Goal: Task Accomplishment & Management: Use online tool/utility

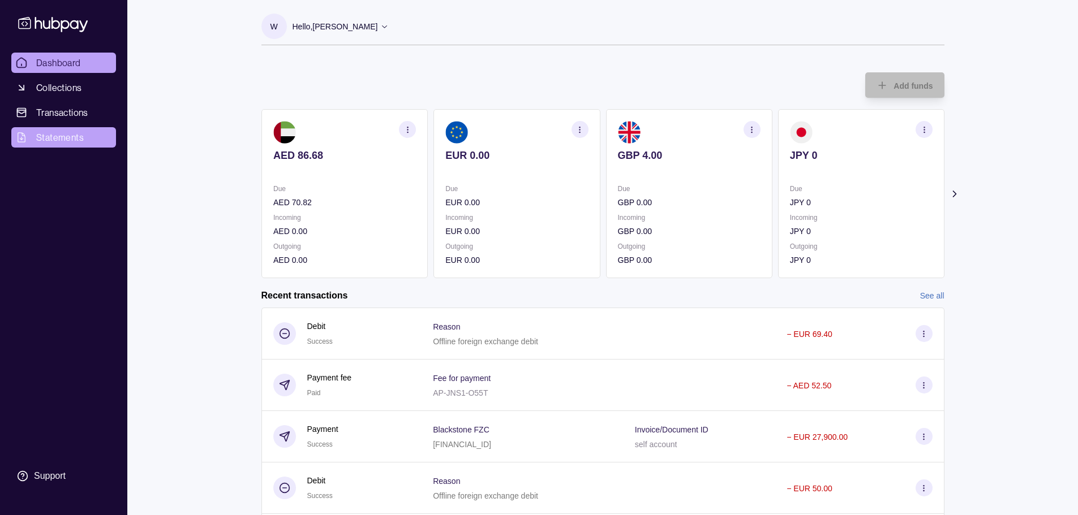
click at [58, 135] on span "Statements" at bounding box center [60, 138] width 48 height 14
click at [72, 92] on span "Collections" at bounding box center [58, 88] width 45 height 14
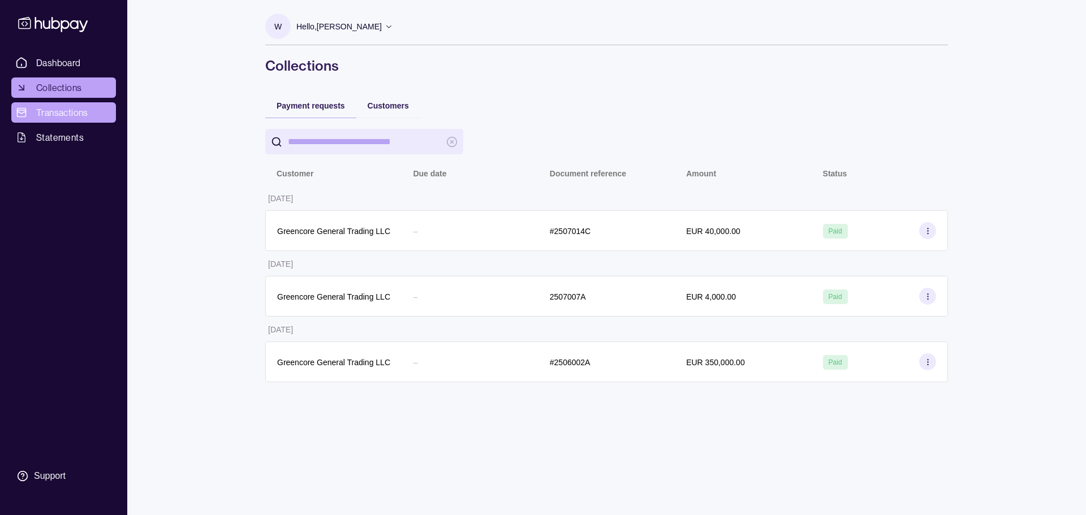
click at [53, 114] on span "Transactions" at bounding box center [62, 113] width 52 height 14
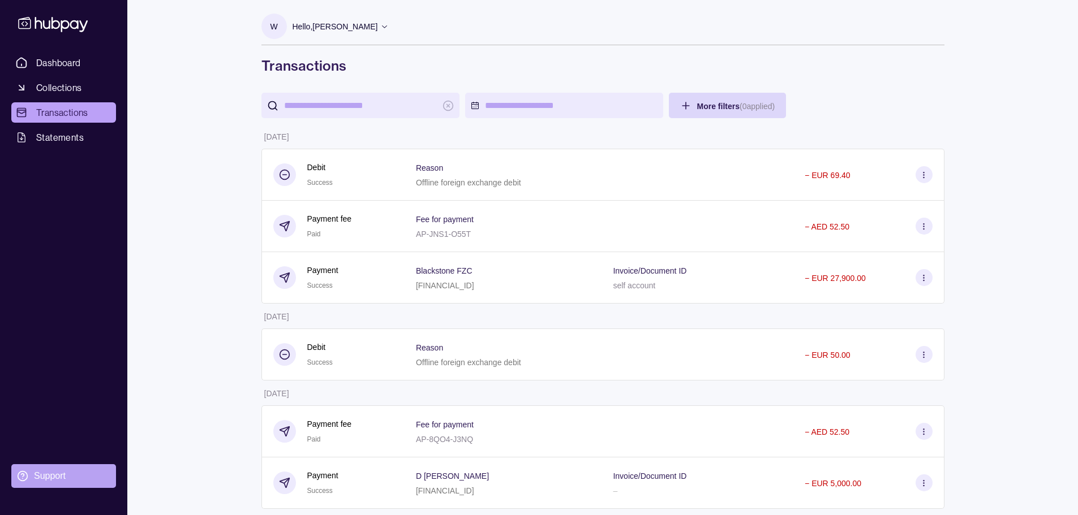
click at [48, 475] on div "Support" at bounding box center [50, 476] width 32 height 12
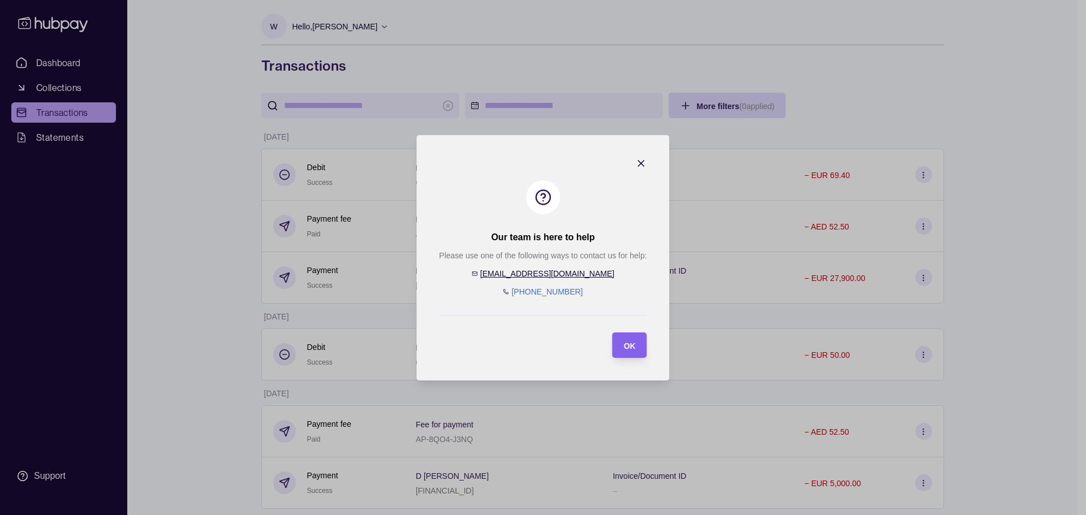
click at [639, 162] on icon "button" at bounding box center [642, 164] width 6 height 6
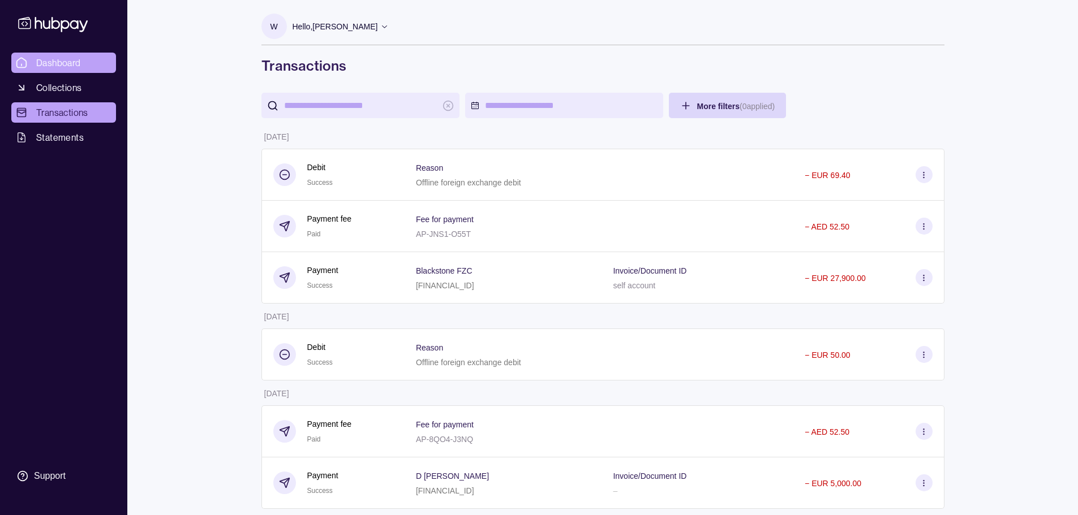
click at [58, 57] on span "Dashboard" at bounding box center [58, 63] width 45 height 14
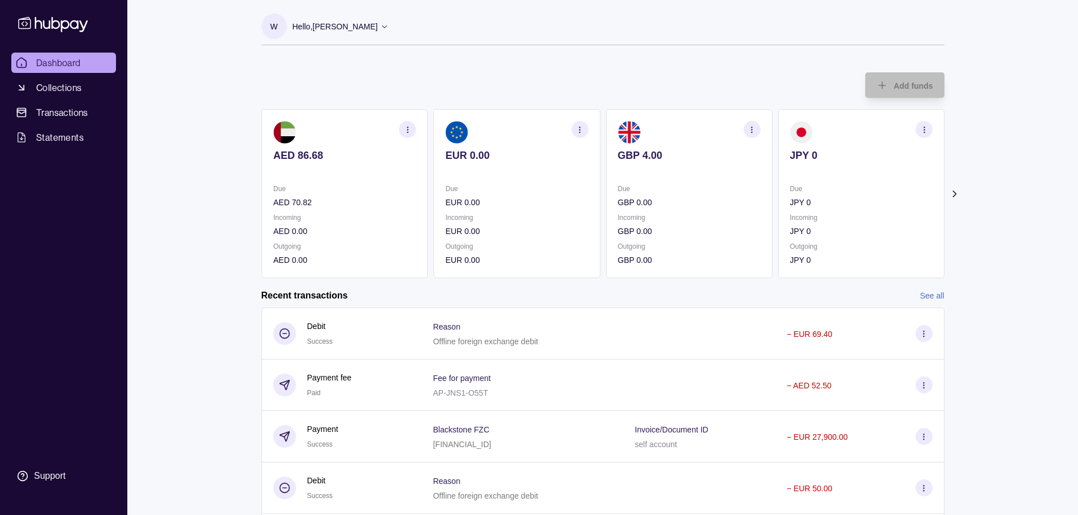
click at [955, 191] on icon at bounding box center [953, 193] width 11 height 11
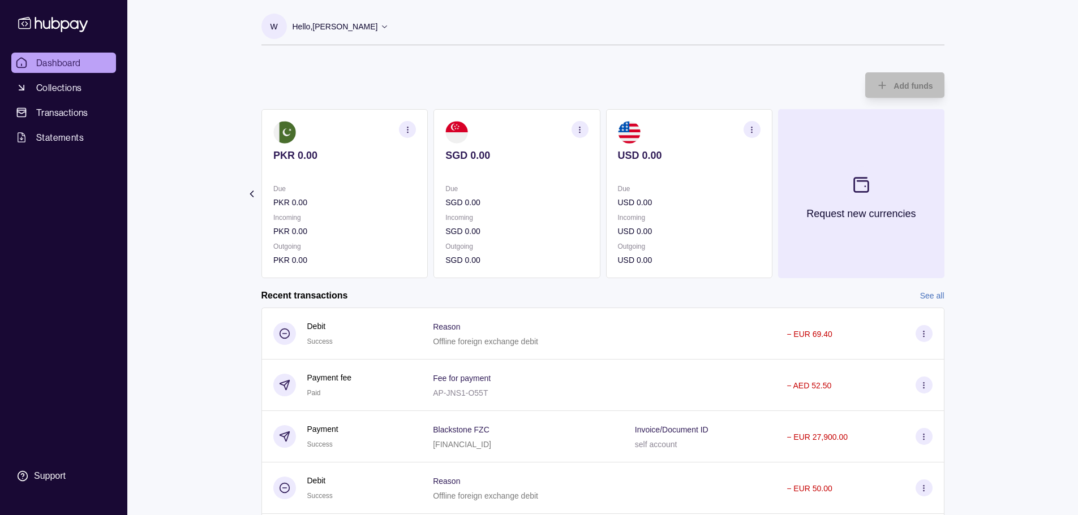
click at [852, 196] on section at bounding box center [860, 184] width 37 height 37
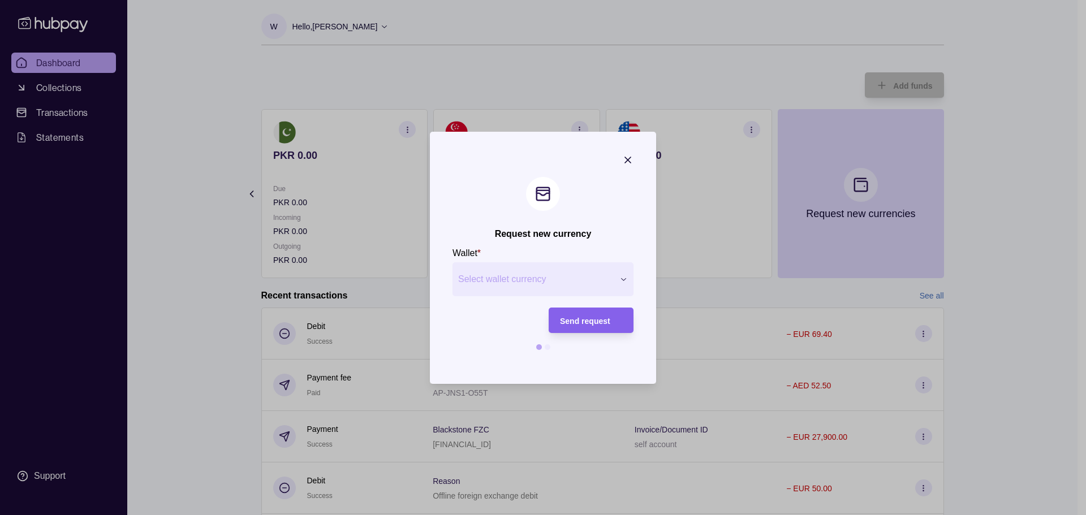
click at [588, 324] on span "Send request" at bounding box center [585, 320] width 50 height 9
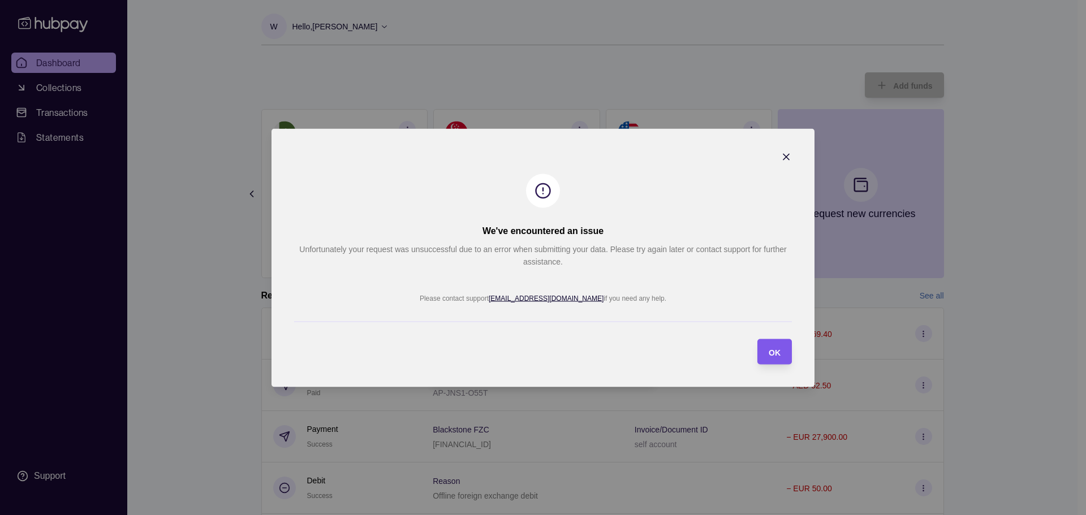
click at [776, 348] on span "OK" at bounding box center [775, 352] width 12 height 9
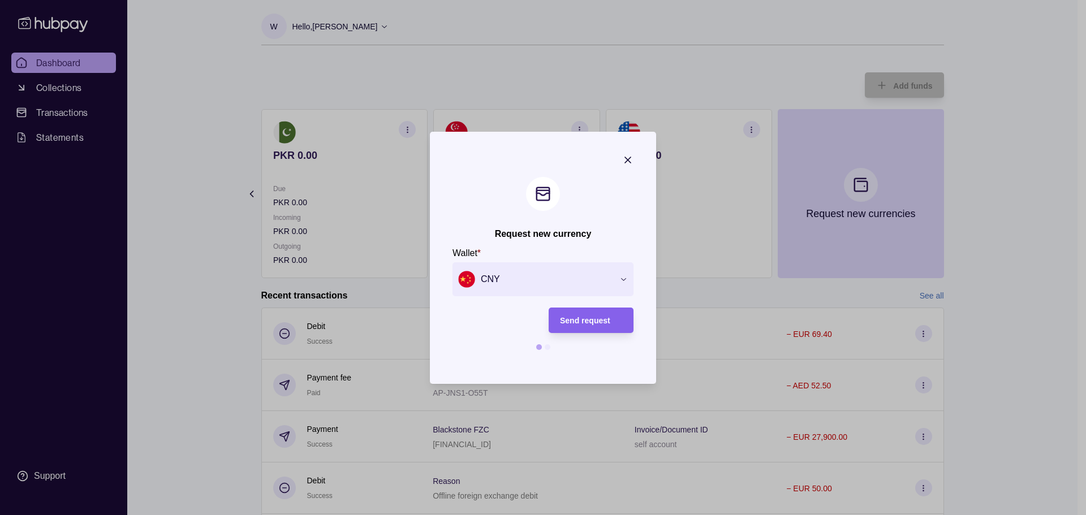
click at [628, 158] on icon "button" at bounding box center [627, 159] width 11 height 11
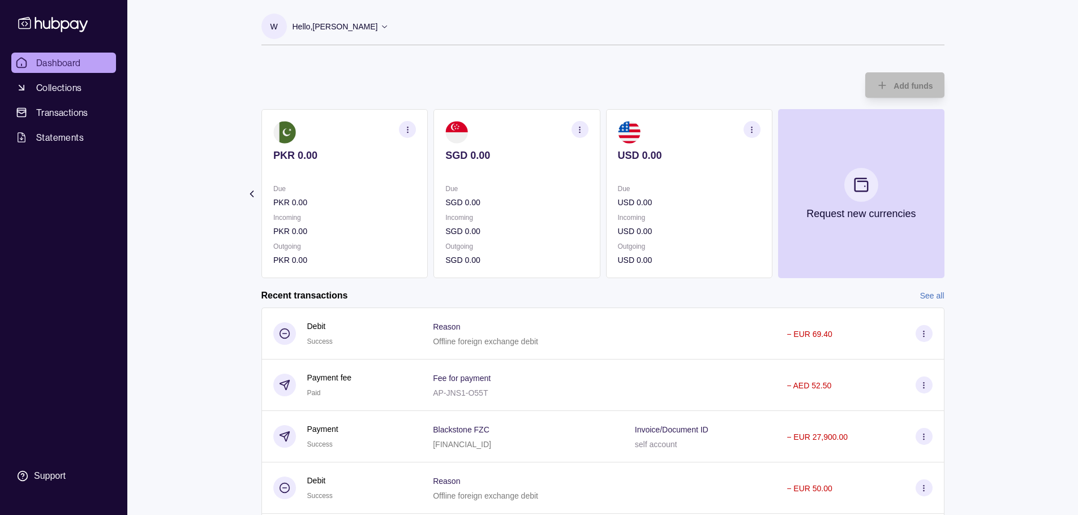
click at [253, 195] on icon at bounding box center [251, 193] width 11 height 11
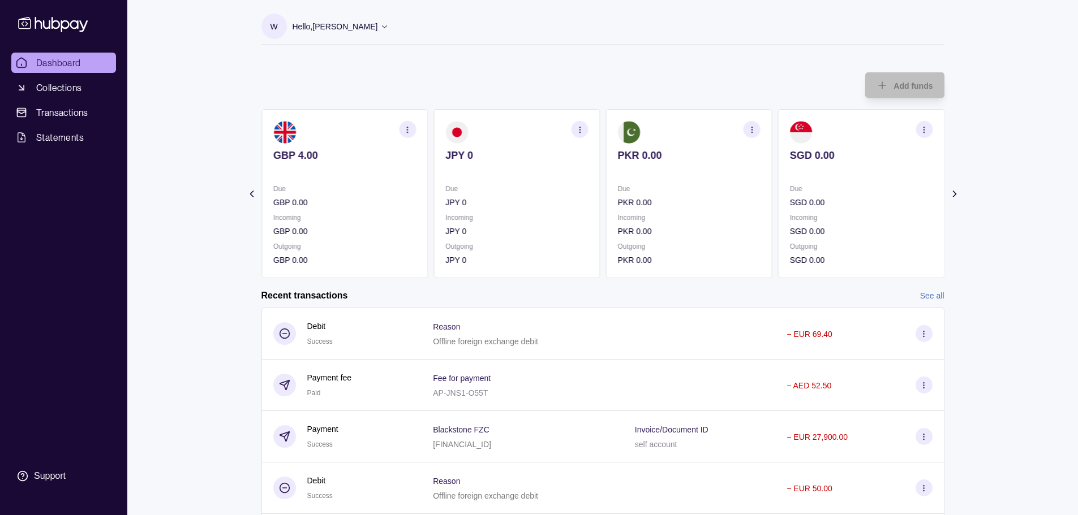
click at [253, 195] on icon at bounding box center [251, 193] width 11 height 11
click at [253, 195] on section "Add funds AED 86.68 Due AED 70.82 Incoming AED 0.00 Outgoing AED 0.00 EUR 0.00 …" at bounding box center [603, 324] width 728 height 527
click at [513, 200] on p "EUR 0.00" at bounding box center [516, 202] width 143 height 12
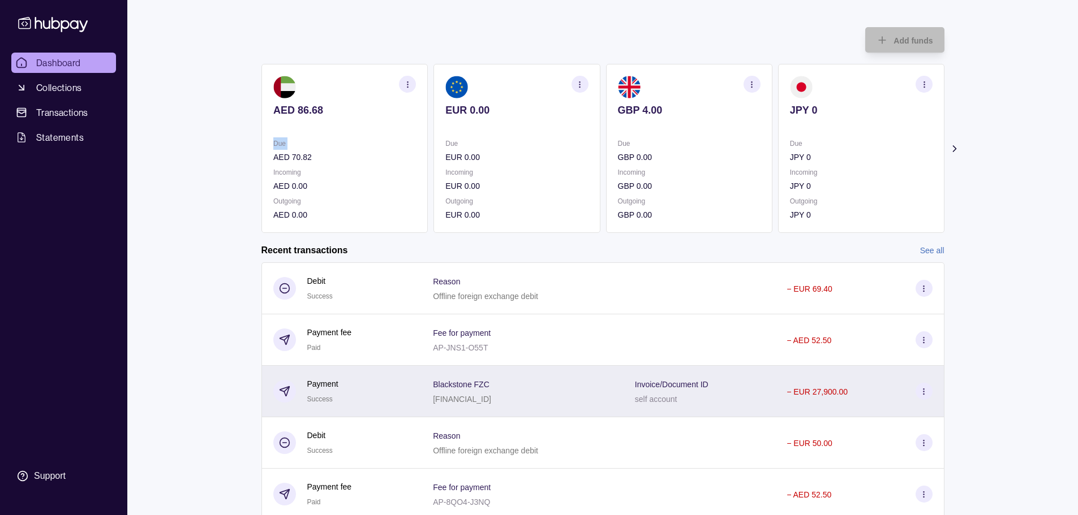
scroll to position [87, 0]
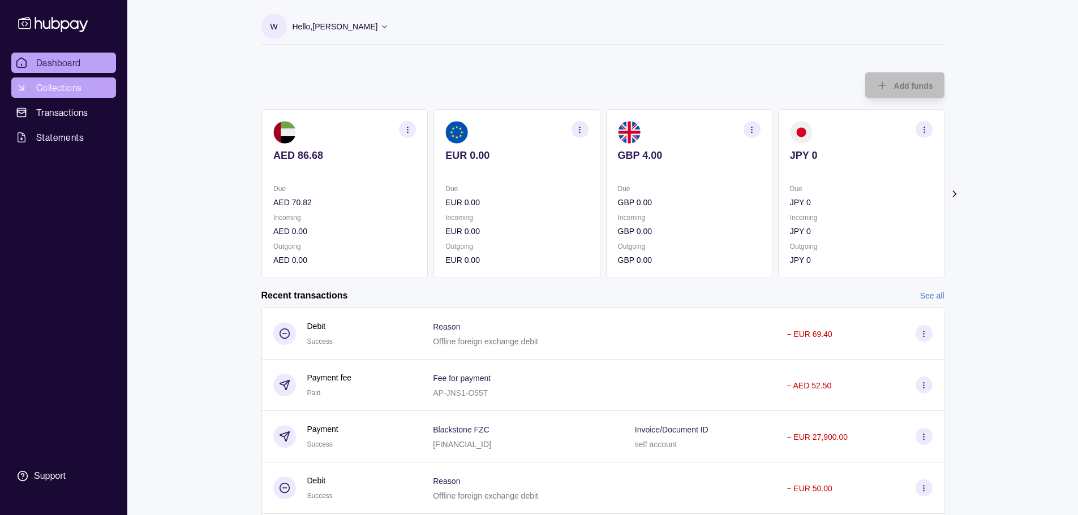
click at [64, 87] on span "Collections" at bounding box center [58, 88] width 45 height 14
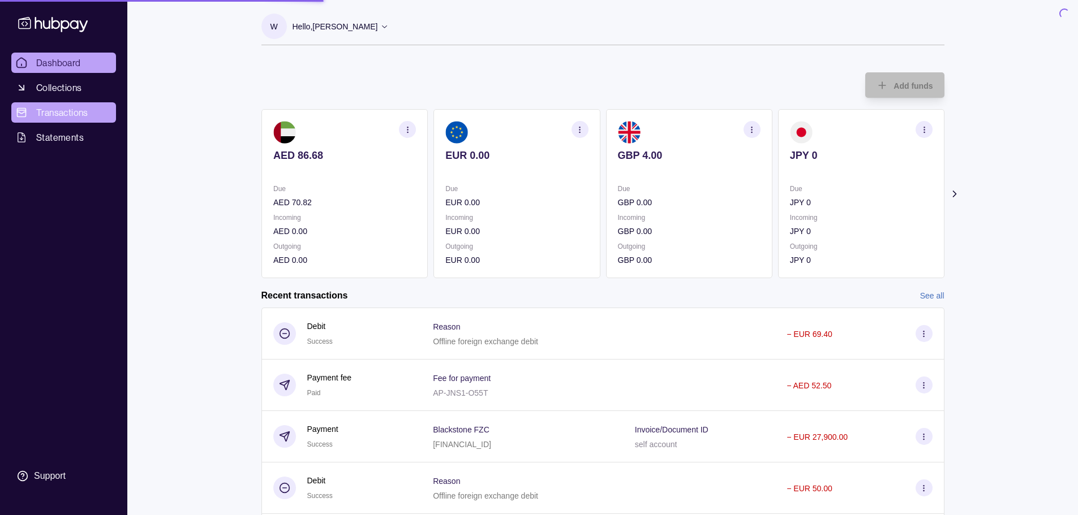
click at [57, 113] on span "Transactions" at bounding box center [62, 113] width 52 height 14
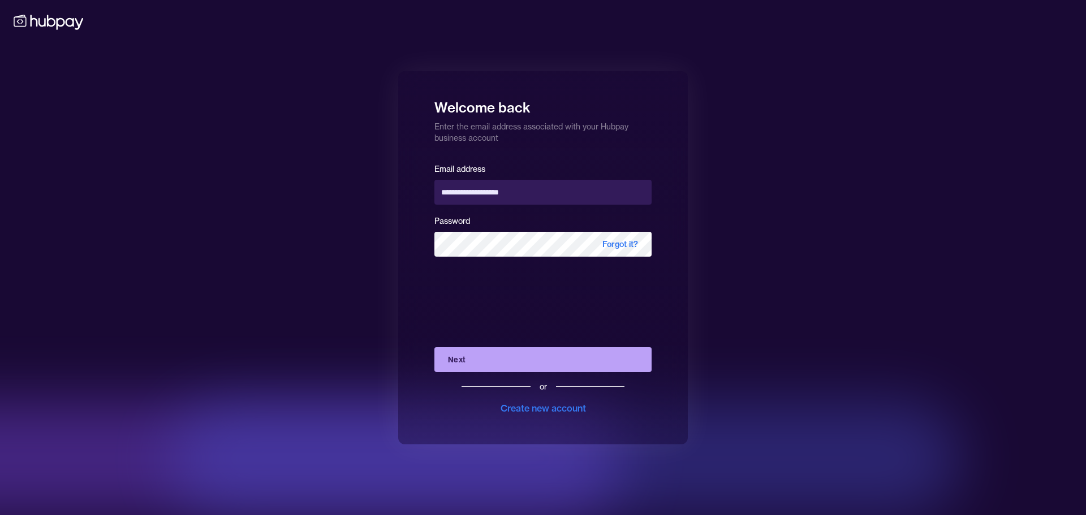
click at [460, 363] on button "Next" at bounding box center [543, 359] width 217 height 25
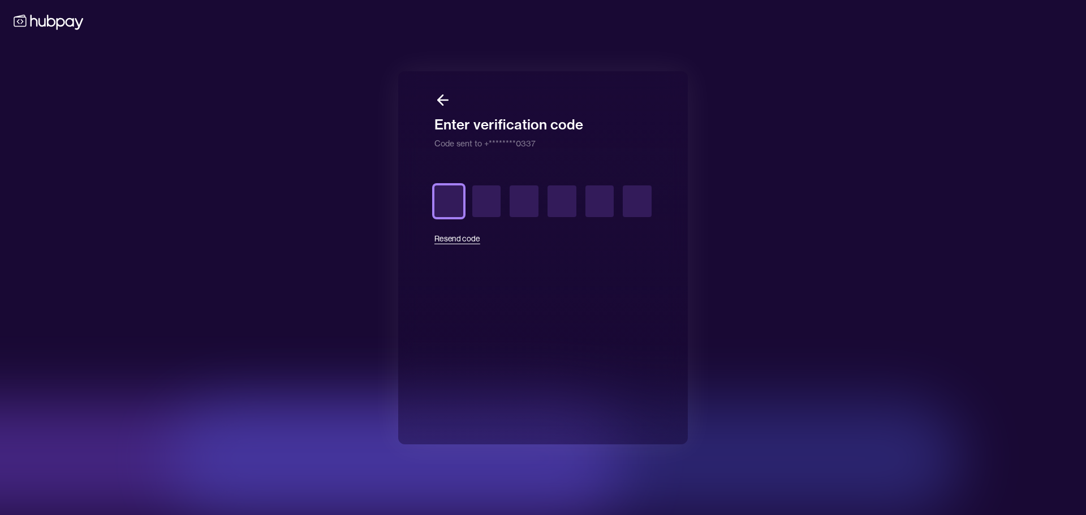
type input "*"
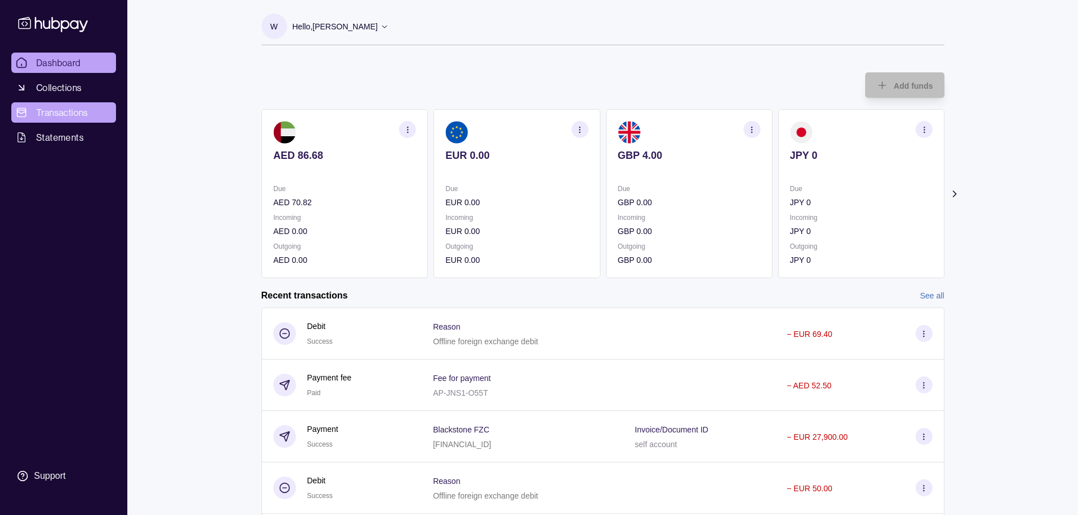
click at [59, 113] on span "Transactions" at bounding box center [62, 113] width 52 height 14
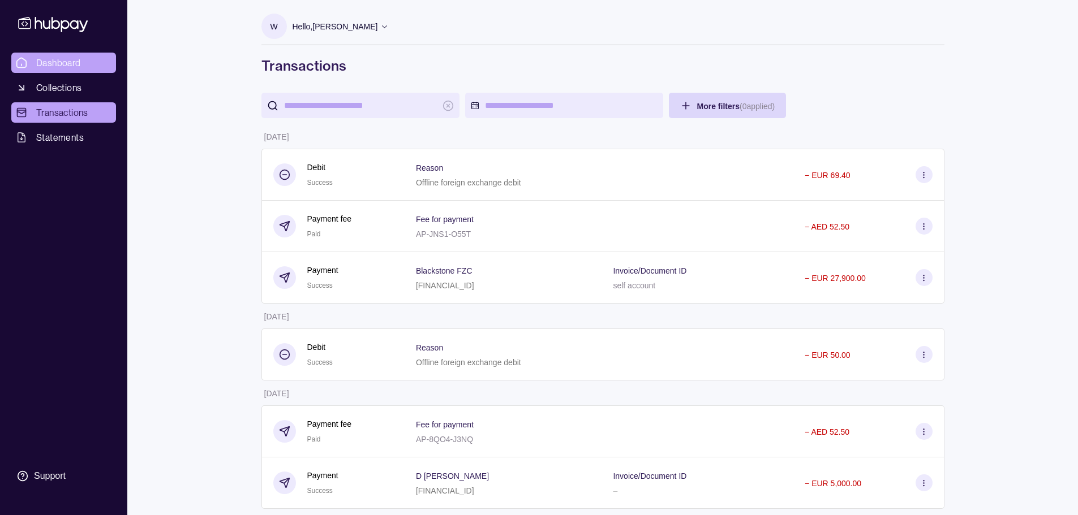
click at [61, 65] on span "Dashboard" at bounding box center [58, 63] width 45 height 14
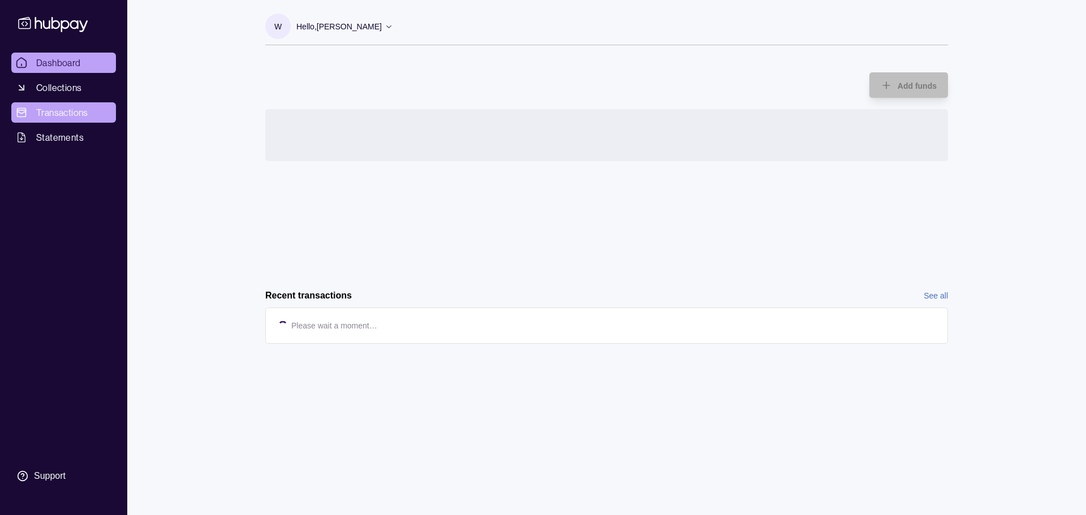
click at [63, 117] on span "Transactions" at bounding box center [62, 113] width 52 height 14
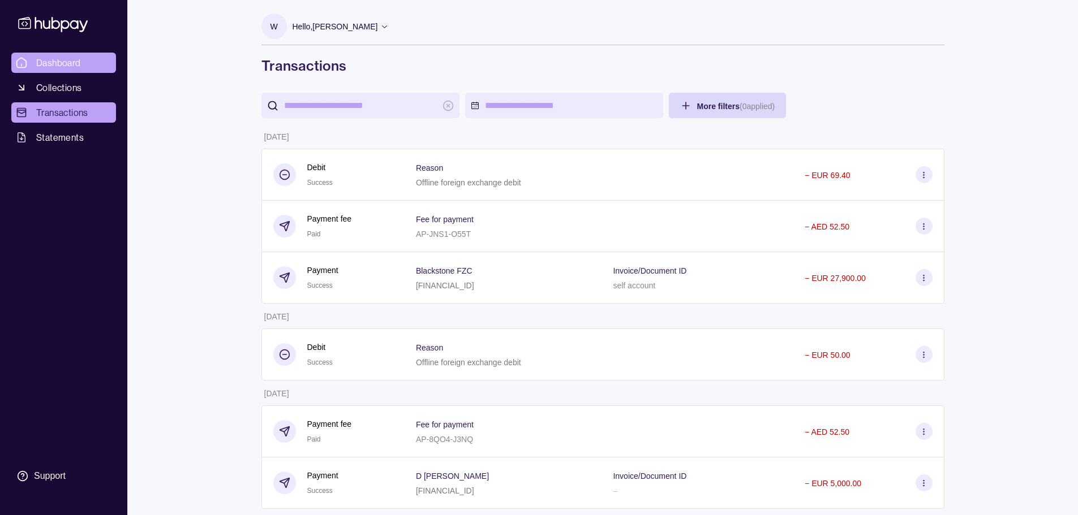
click at [58, 59] on span "Dashboard" at bounding box center [58, 63] width 45 height 14
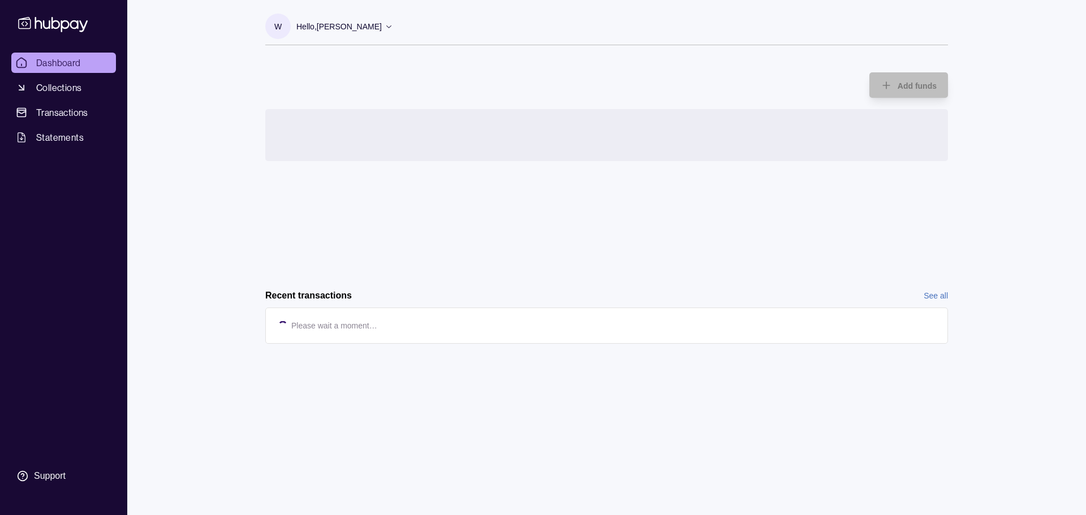
click at [56, 112] on span "Transactions" at bounding box center [62, 113] width 52 height 14
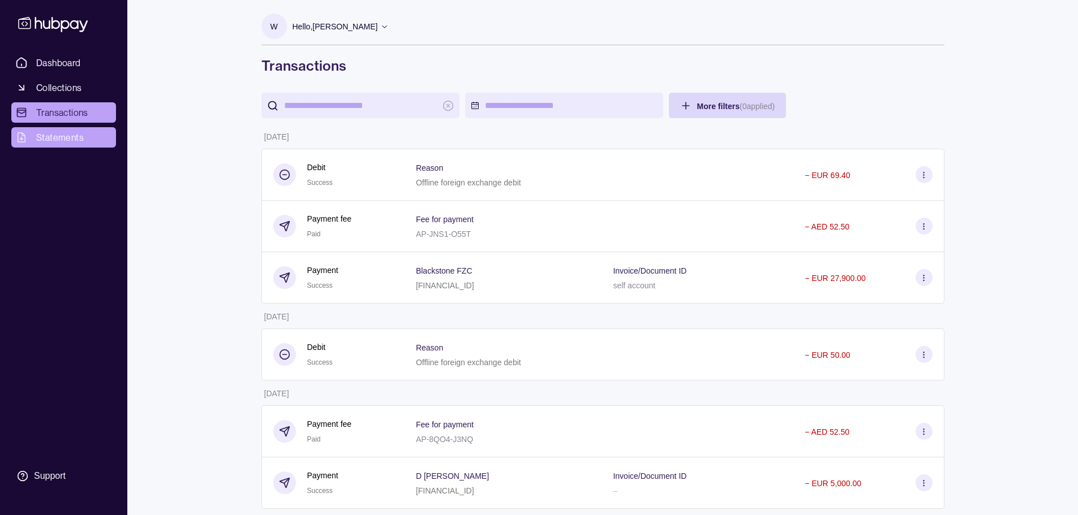
click at [48, 134] on span "Statements" at bounding box center [60, 138] width 48 height 14
